Goal: Register for event/course

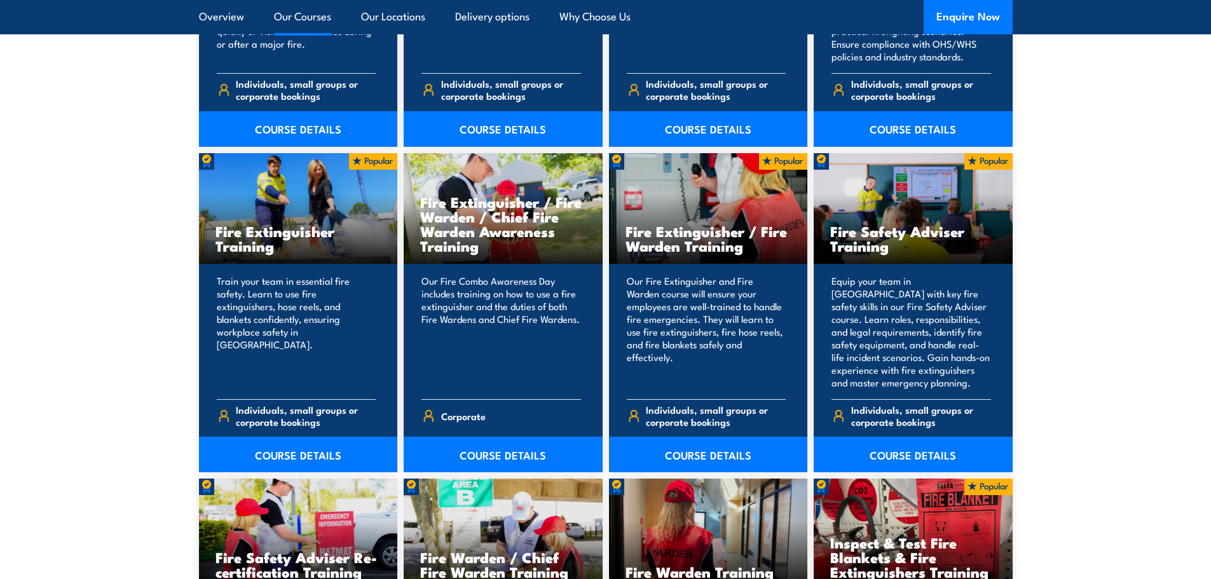
scroll to position [1335, 0]
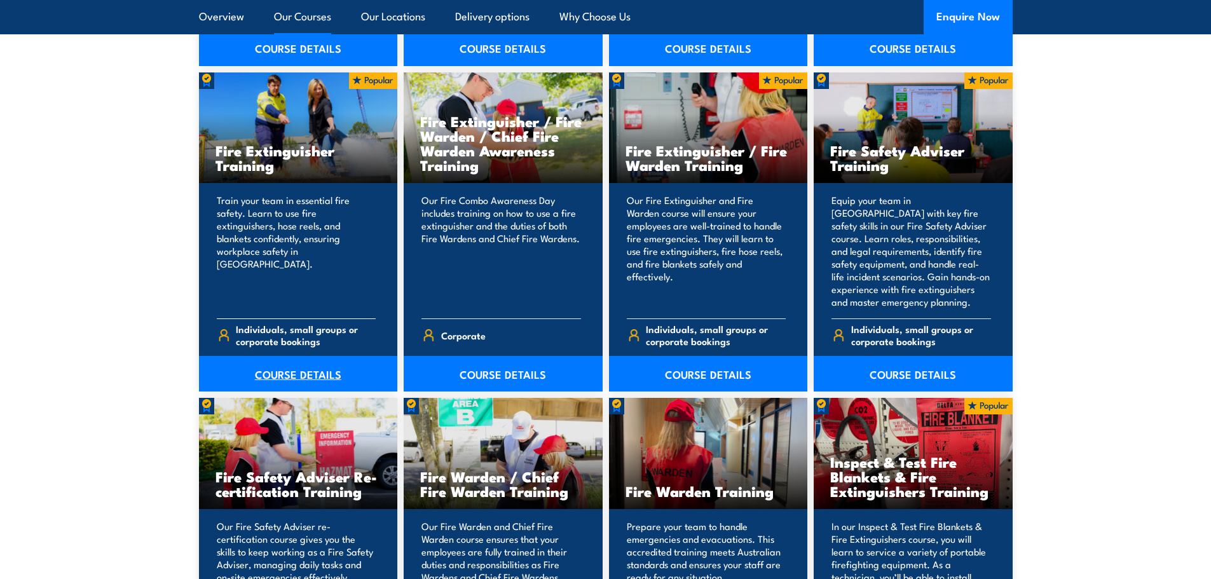
click at [300, 375] on link "COURSE DETAILS" at bounding box center [298, 374] width 199 height 36
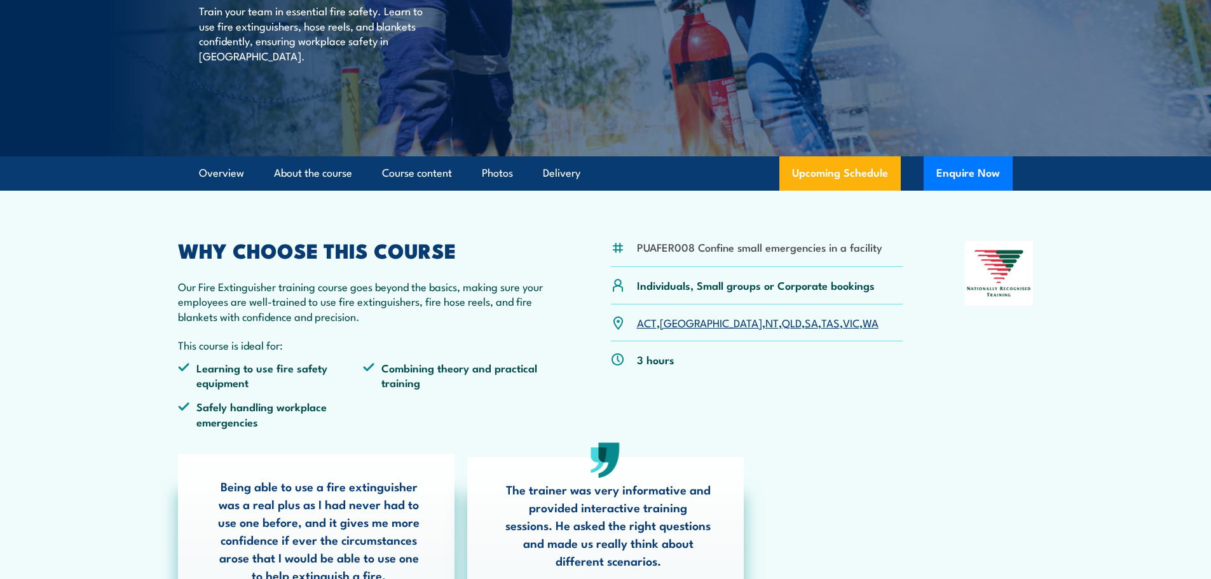
scroll to position [254, 0]
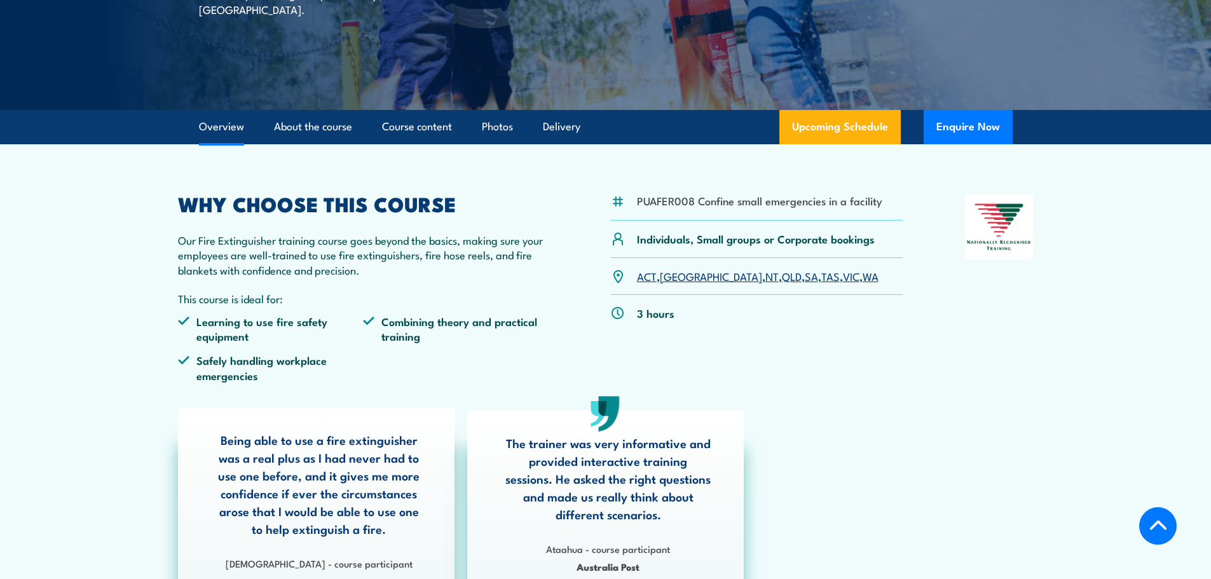
click at [782, 274] on link "QLD" at bounding box center [792, 275] width 20 height 15
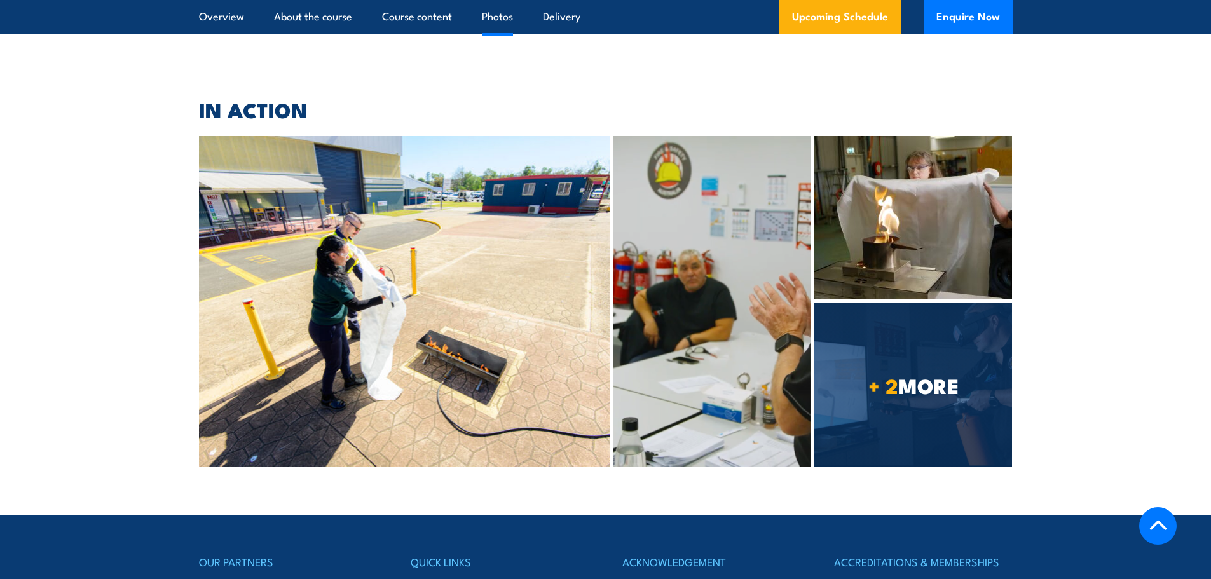
scroll to position [3214, 0]
